Goal: Find specific page/section: Find specific page/section

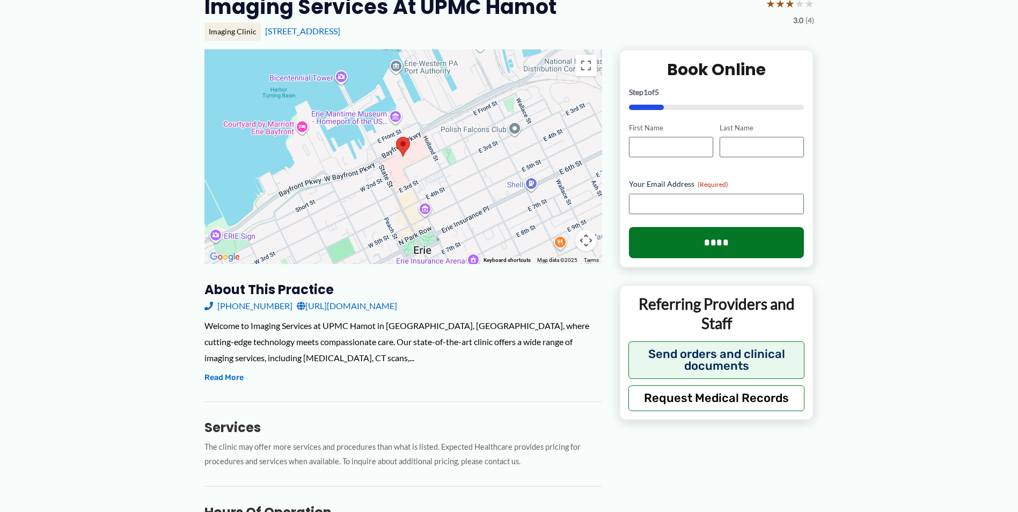
scroll to position [161, 0]
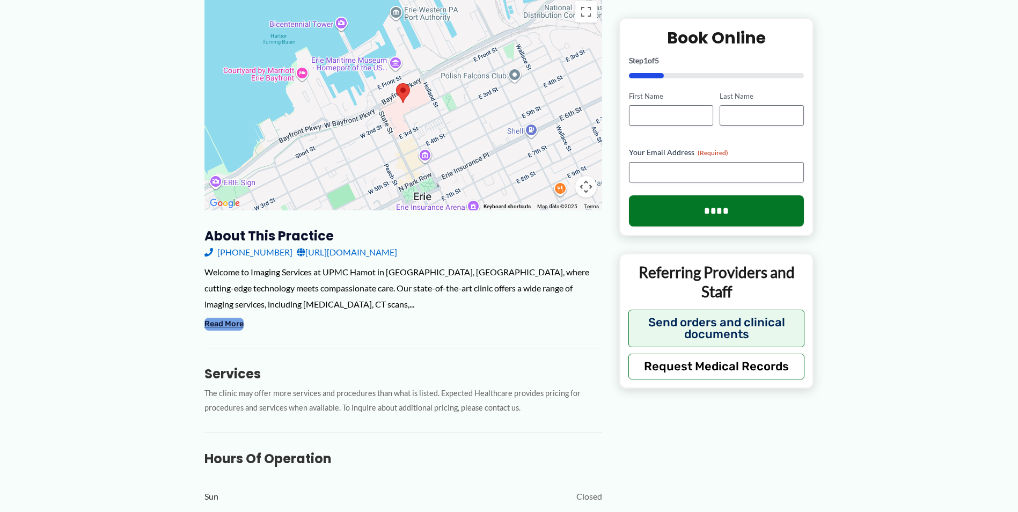
click at [225, 324] on button "Read More" at bounding box center [223, 324] width 39 height 13
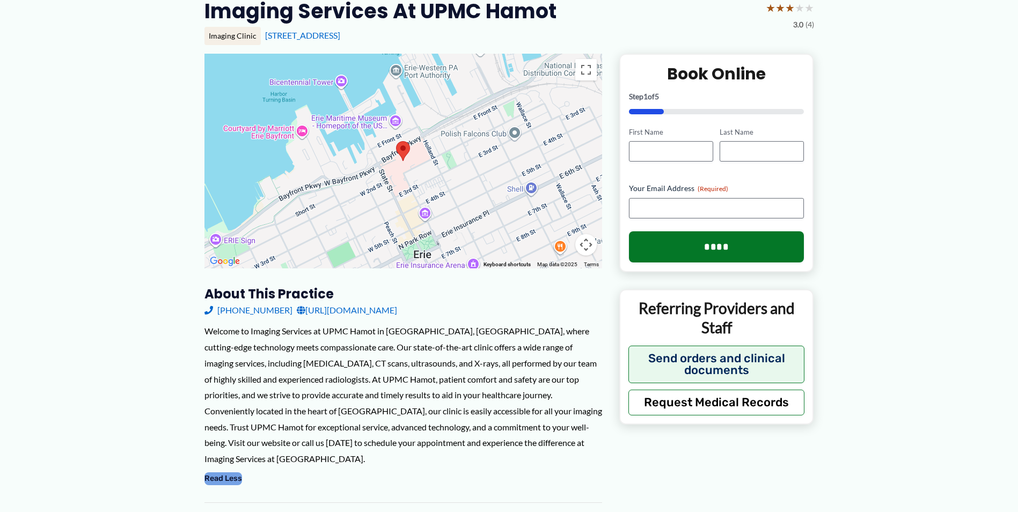
scroll to position [0, 0]
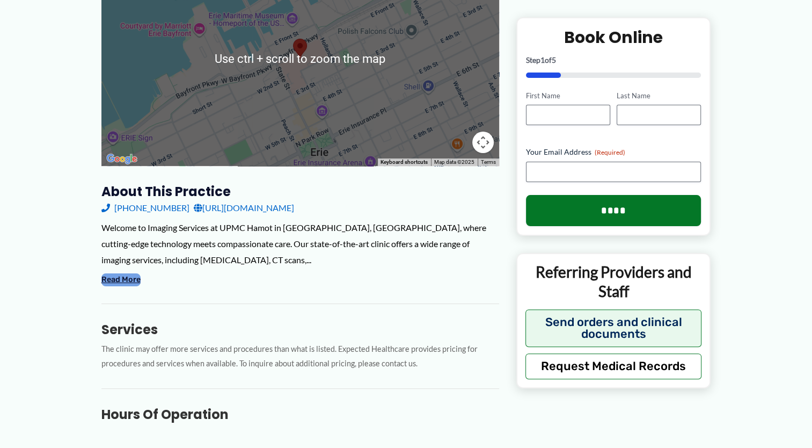
scroll to position [215, 0]
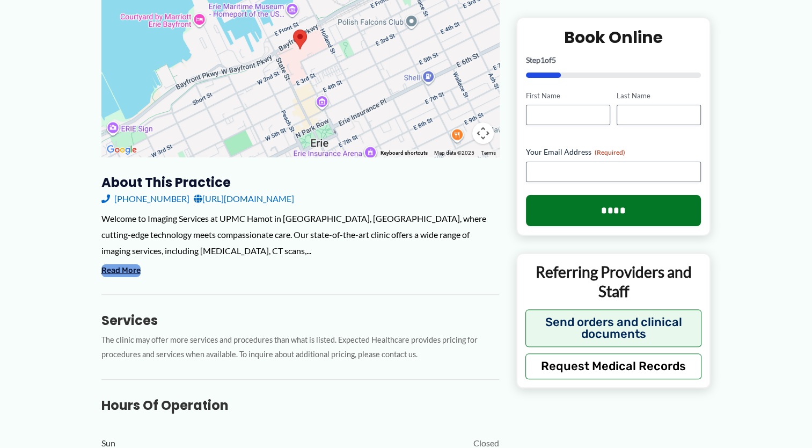
click at [111, 271] on button "Read More" at bounding box center [120, 270] width 39 height 13
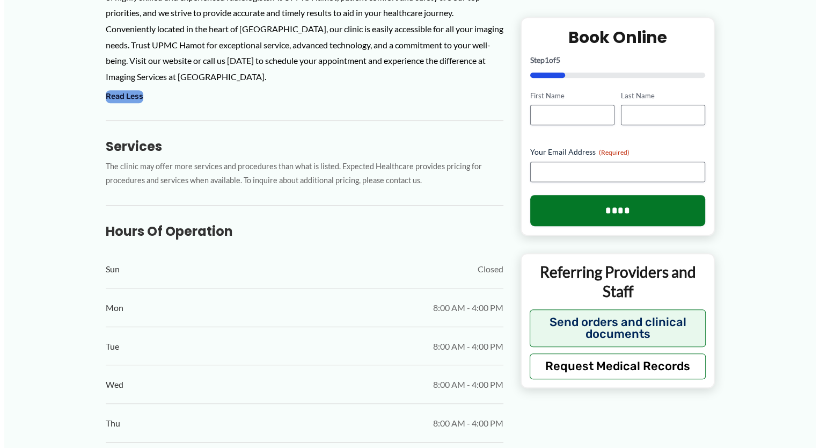
scroll to position [494, 0]
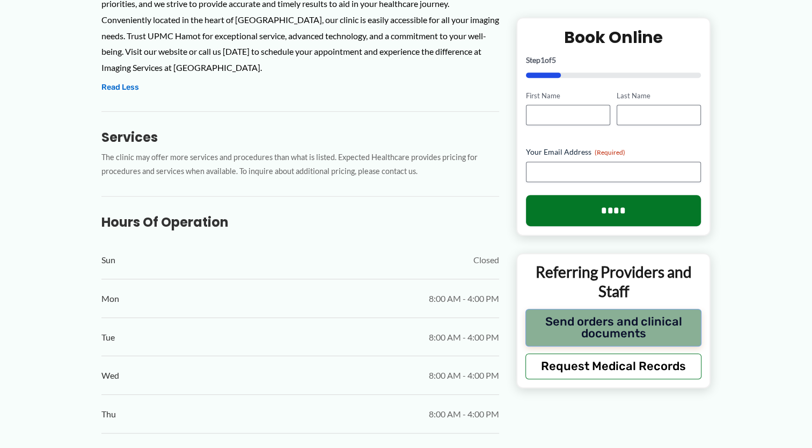
click at [613, 328] on button "Send orders and clinical documents" at bounding box center [613, 328] width 177 height 38
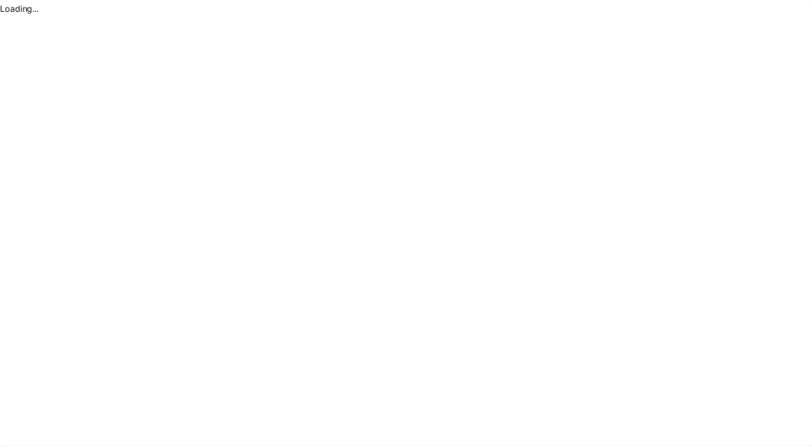
scroll to position [0, 0]
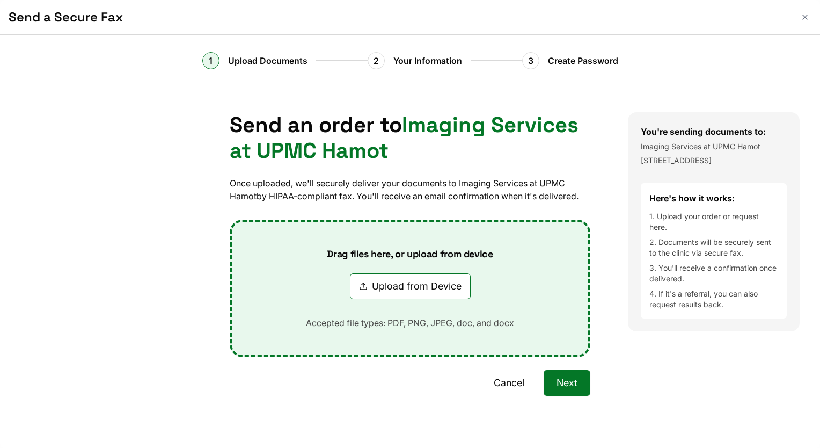
click at [495, 378] on button "Cancel" at bounding box center [509, 383] width 56 height 26
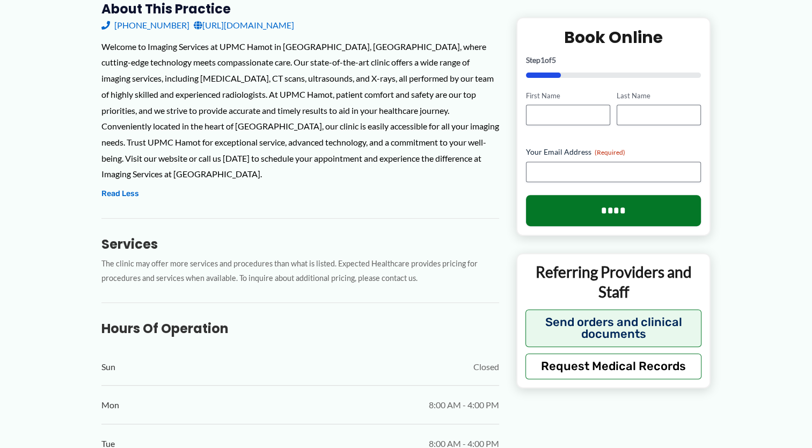
scroll to position [429, 0]
